Goal: Task Accomplishment & Management: Manage account settings

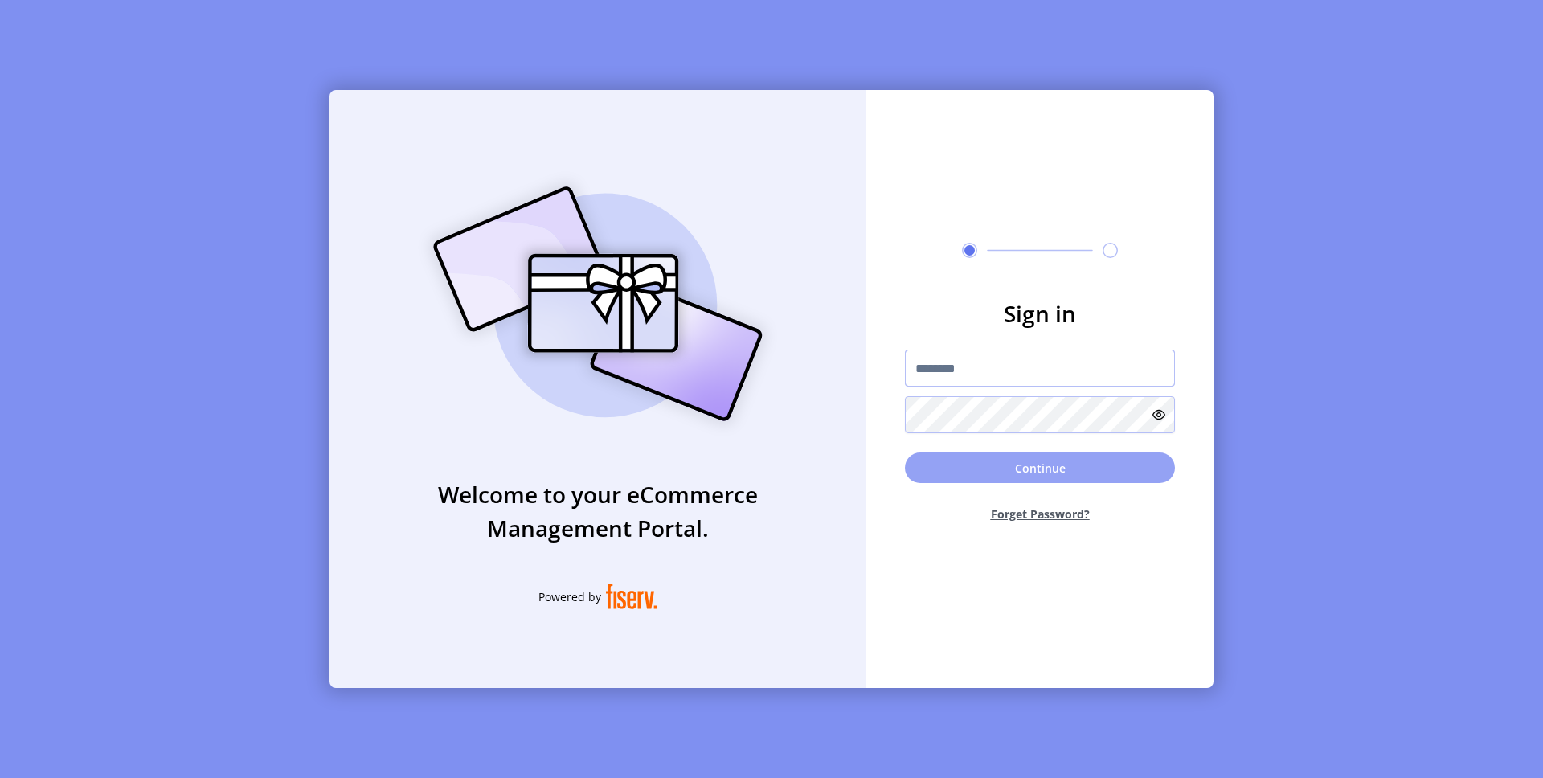
type input "*********"
click at [1036, 476] on button "Continue" at bounding box center [1040, 467] width 270 height 31
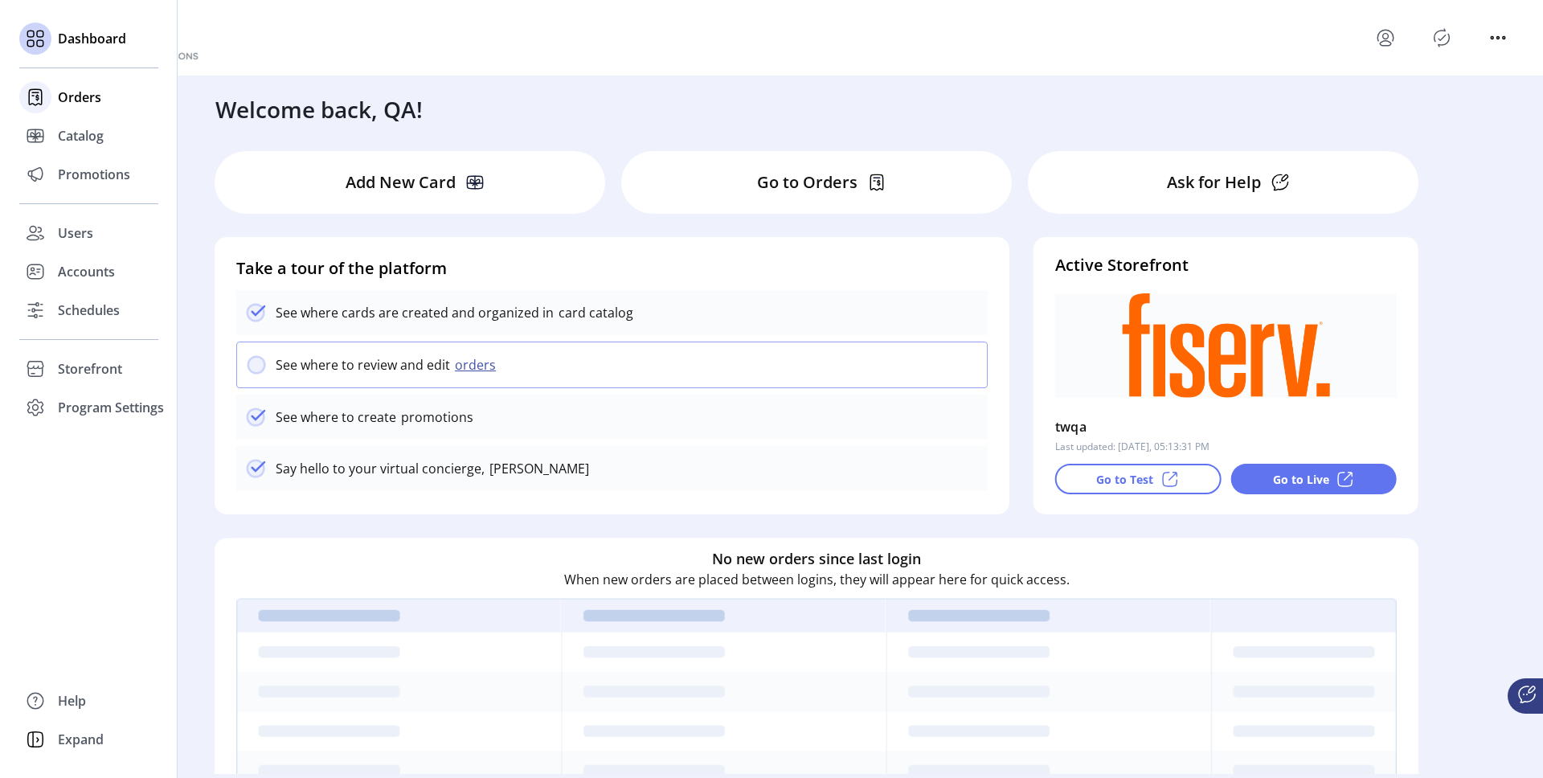
click at [88, 102] on span "Orders" at bounding box center [79, 97] width 43 height 19
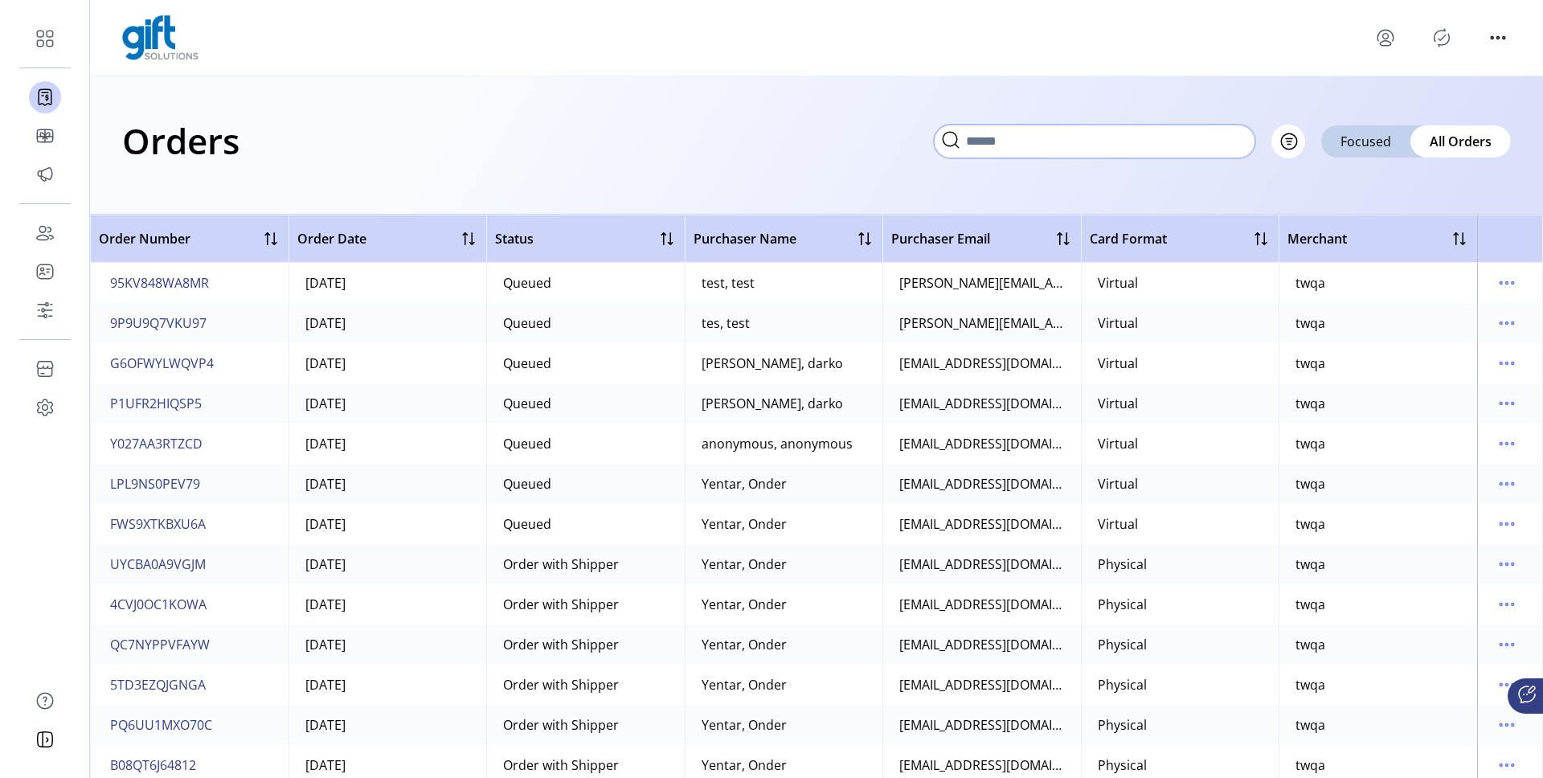
click at [1233, 151] on input "text" at bounding box center [1094, 142] width 321 height 34
click at [1138, 147] on input "text" at bounding box center [1094, 142] width 321 height 34
click at [190, 286] on span "95KV848WA8MR" at bounding box center [159, 282] width 99 height 19
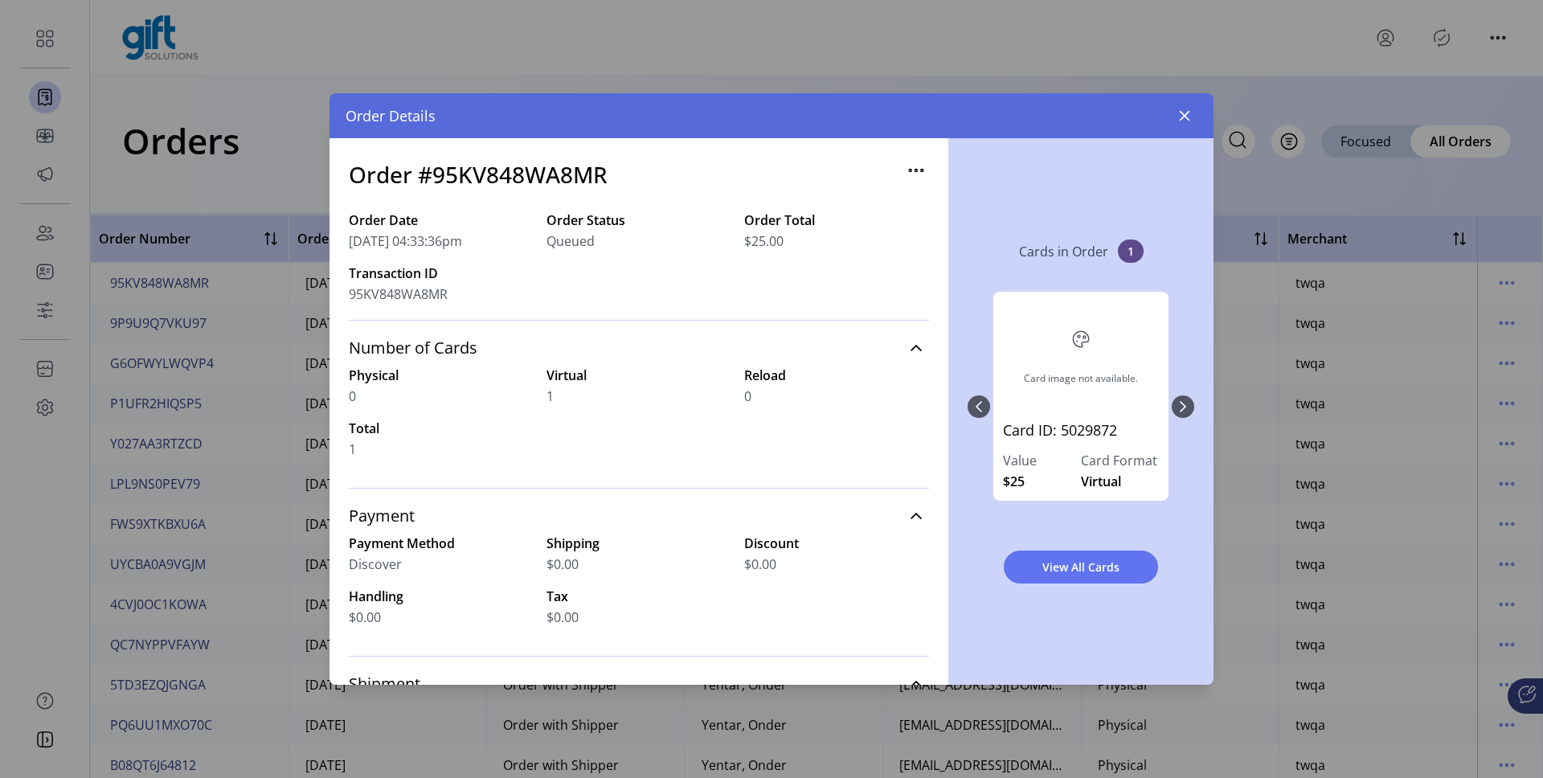
drag, startPoint x: 651, startPoint y: 119, endPoint x: 604, endPoint y: 121, distance: 47.5
click at [612, 110] on div "Order Details" at bounding box center [771, 115] width 884 height 45
click at [1185, 118] on icon "button" at bounding box center [1184, 115] width 13 height 13
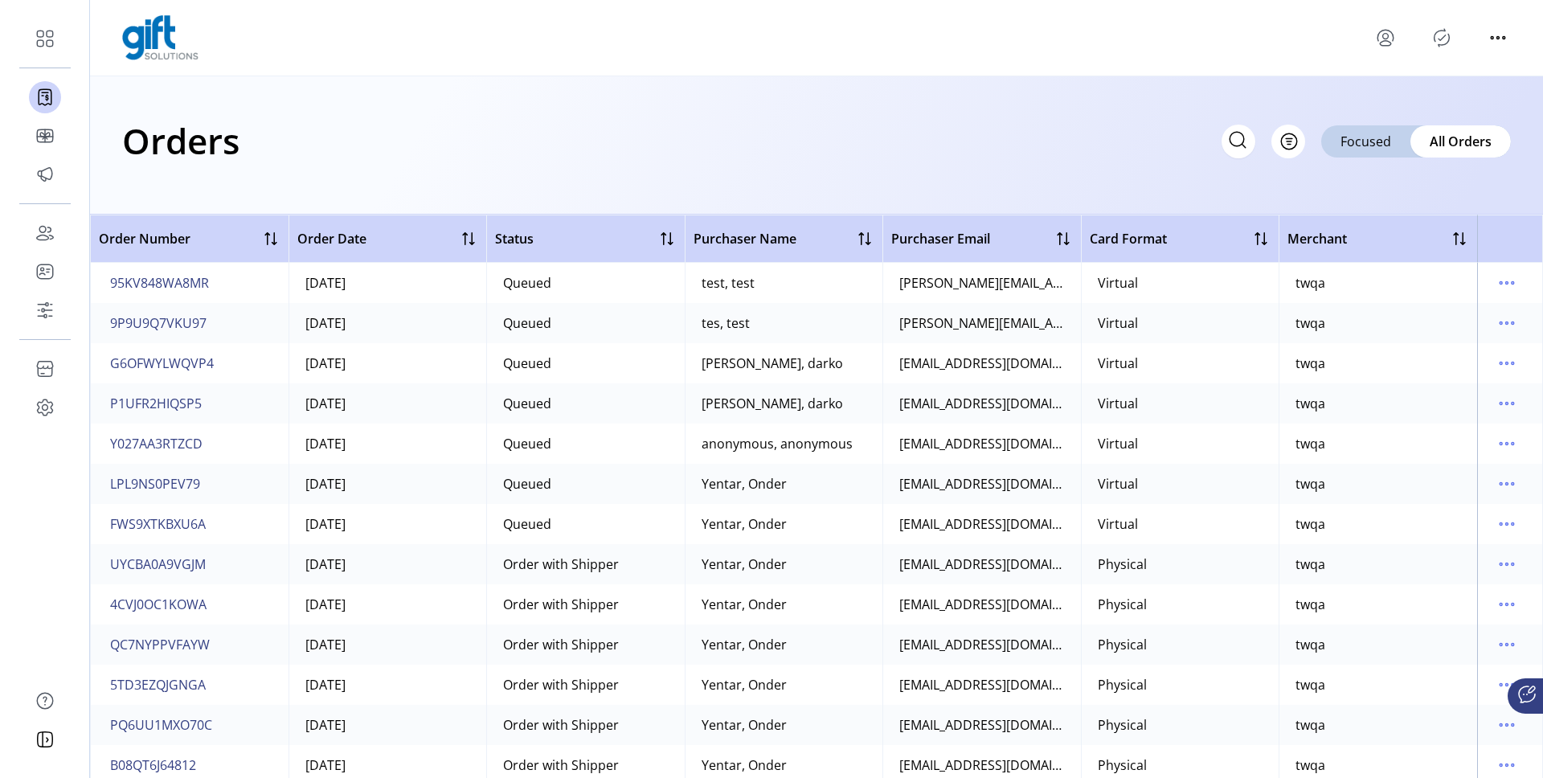
click at [735, 286] on div "test, test" at bounding box center [728, 282] width 53 height 19
click at [1507, 279] on icon "menu" at bounding box center [1507, 283] width 26 height 26
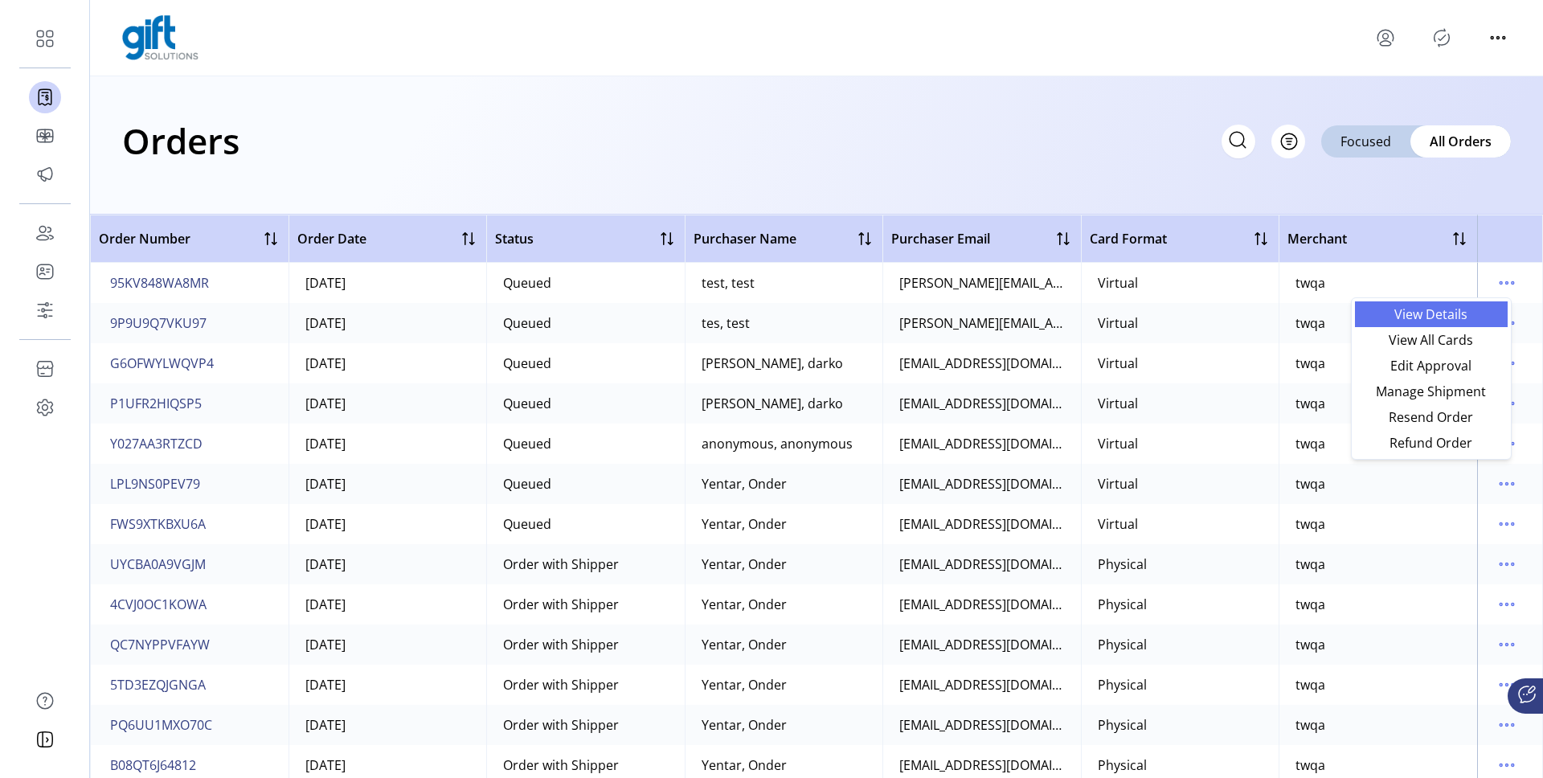
click at [1468, 310] on span "View Details" at bounding box center [1431, 314] width 133 height 13
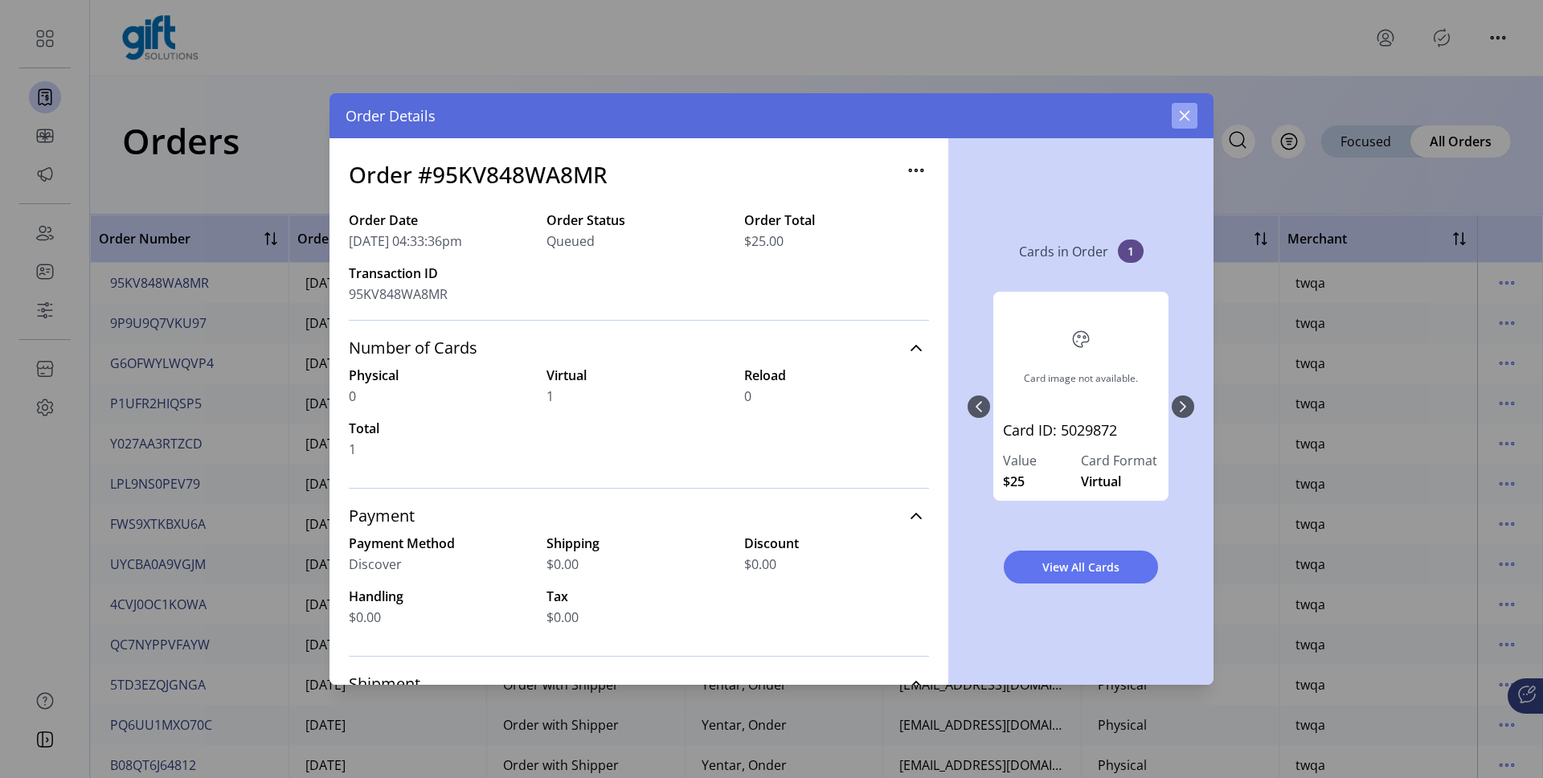
click at [1188, 120] on icon "button" at bounding box center [1185, 116] width 10 height 10
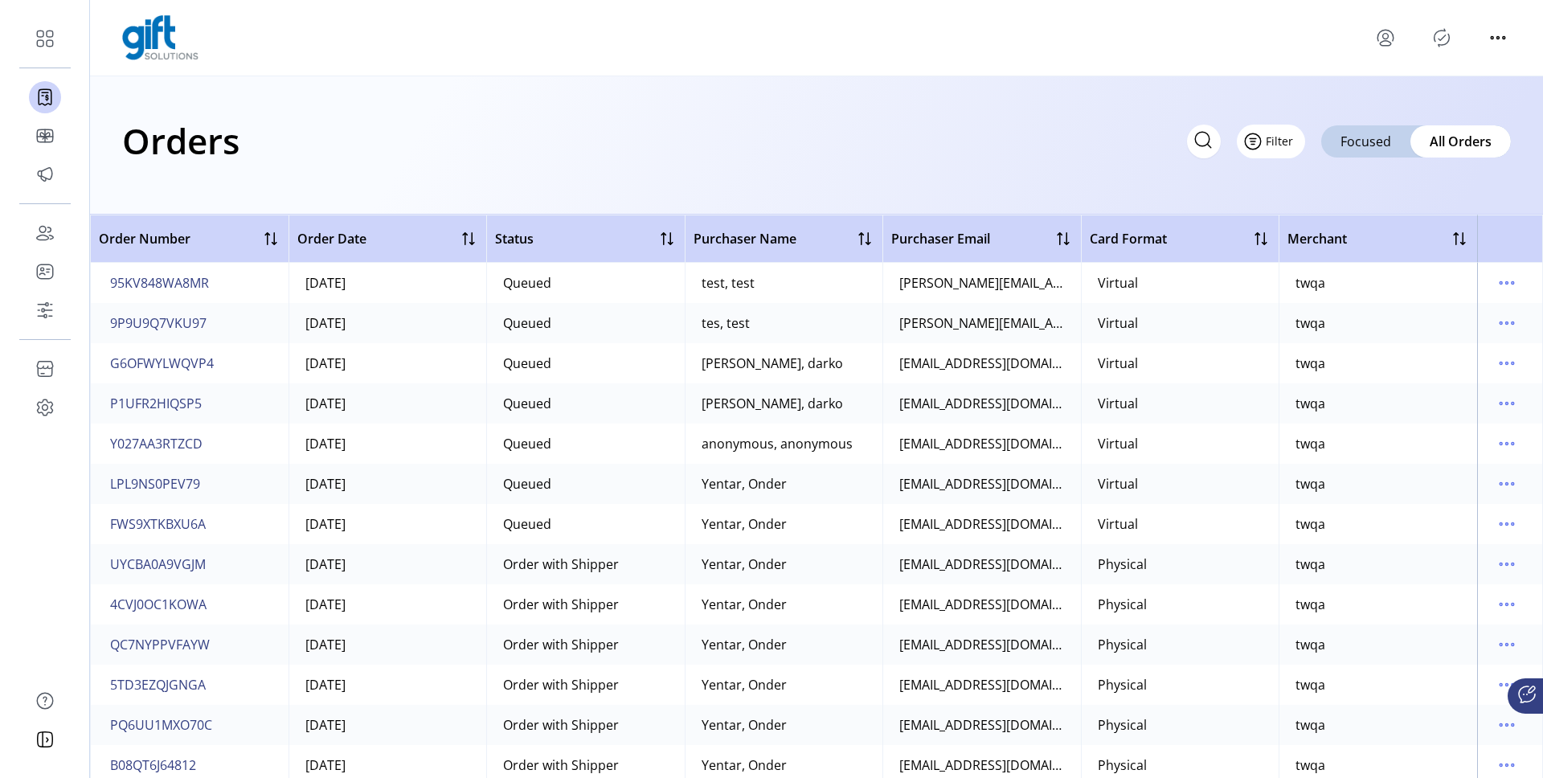
click at [1293, 145] on button "Filter" at bounding box center [1271, 142] width 68 height 34
click at [1082, 179] on div "Orders Filter Focused All Orders" at bounding box center [816, 145] width 1453 height 138
click at [1365, 153] on div "Focused" at bounding box center [1365, 141] width 89 height 32
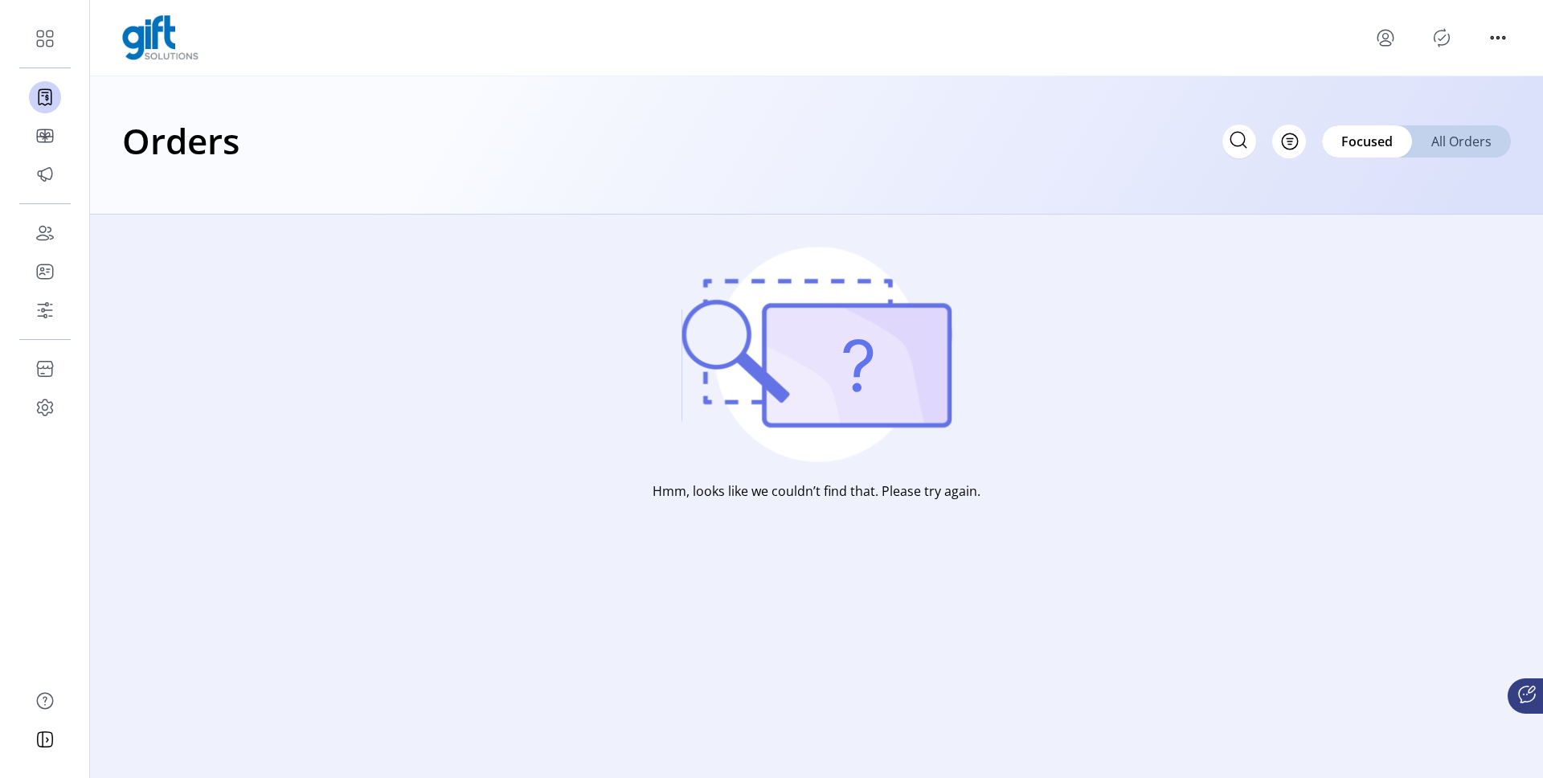
click at [1475, 150] on div "All Orders" at bounding box center [1461, 141] width 99 height 32
